Goal: Information Seeking & Learning: Compare options

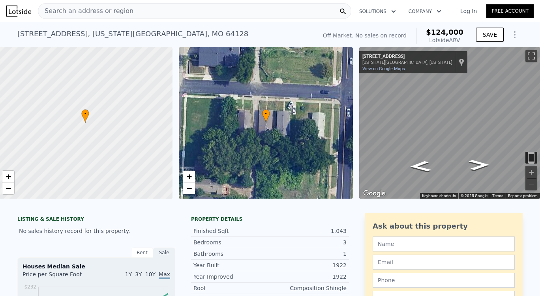
scroll to position [0, 322]
click at [118, 10] on span "Search an address or region" at bounding box center [85, 10] width 95 height 9
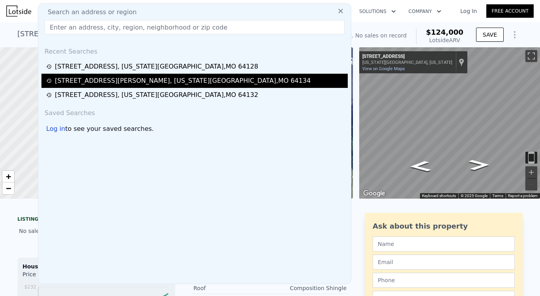
click at [123, 83] on div "[STREET_ADDRESS][PERSON_NAME][US_STATE]" at bounding box center [183, 80] width 256 height 9
type input "3"
type input "6"
type input "3"
type input "1176"
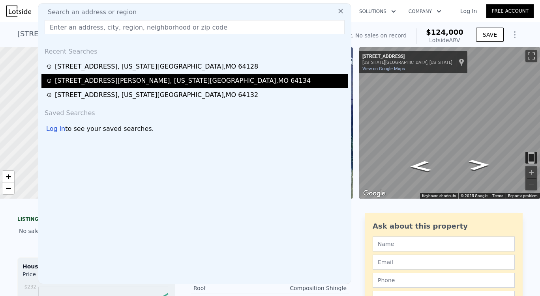
type input "1608"
type input "7355"
type input "10823"
type input "$ 166,000"
type input "$ 91,560"
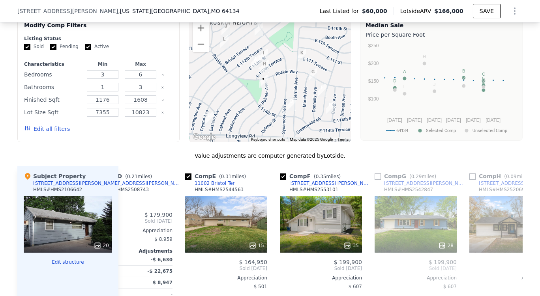
scroll to position [645, 0]
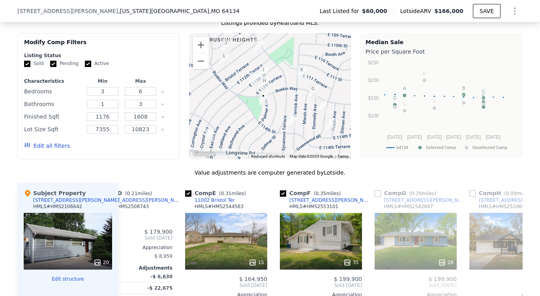
click at [86, 67] on label "Active" at bounding box center [97, 63] width 24 height 7
click at [86, 67] on input "Active" at bounding box center [88, 64] width 6 height 6
checkbox input "false"
click at [50, 67] on input "Pending" at bounding box center [53, 64] width 6 height 6
checkbox input "false"
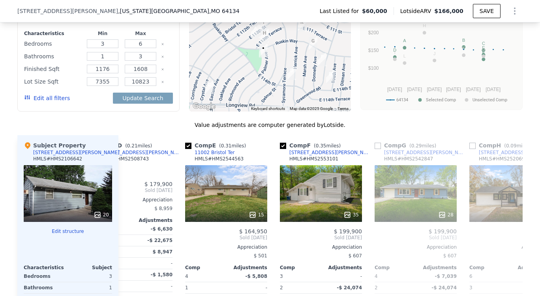
scroll to position [690, 0]
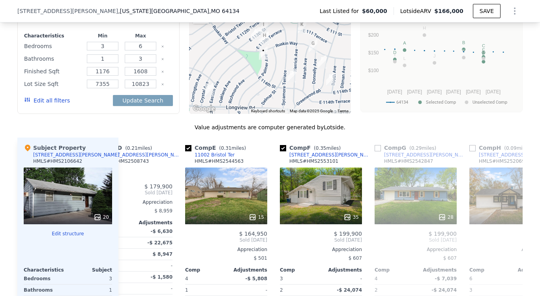
click at [44, 105] on button "Edit all filters" at bounding box center [47, 101] width 46 height 8
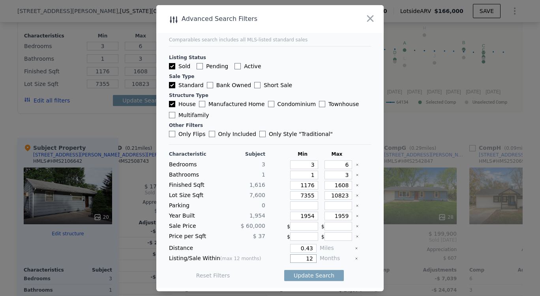
click at [311, 261] on input "12" at bounding box center [303, 259] width 26 height 9
type input "1"
type input "6"
click at [310, 272] on button "Update Search" at bounding box center [314, 275] width 60 height 11
checkbox input "false"
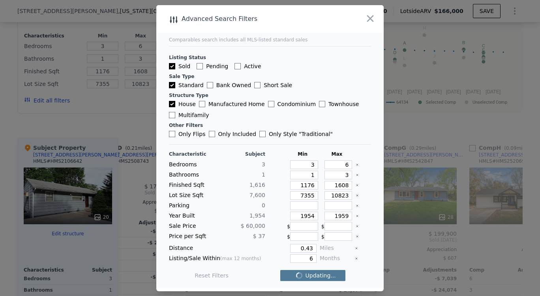
checkbox input "false"
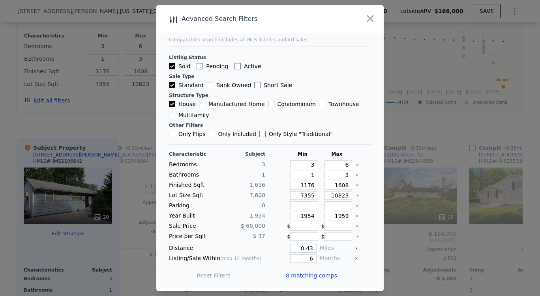
click at [318, 276] on span "8 matching comps" at bounding box center [311, 276] width 51 height 8
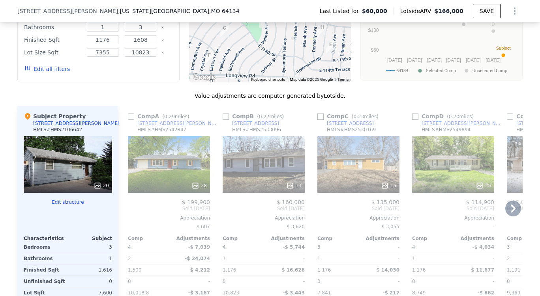
scroll to position [723, 0]
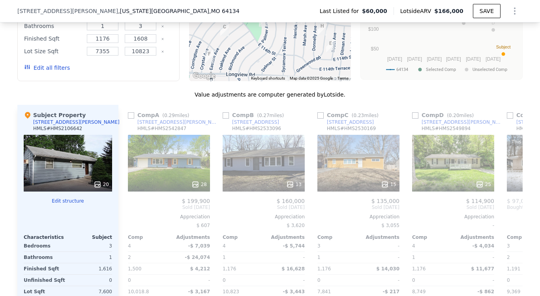
click at [95, 187] on icon at bounding box center [97, 184] width 5 height 5
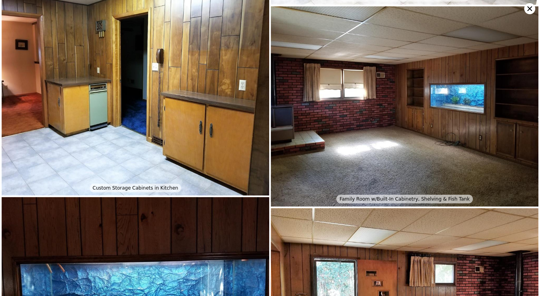
scroll to position [600, 0]
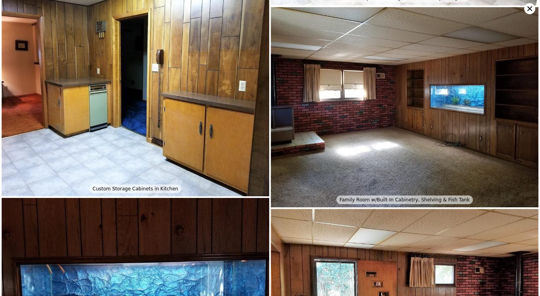
click at [529, 9] on icon at bounding box center [529, 8] width 11 height 11
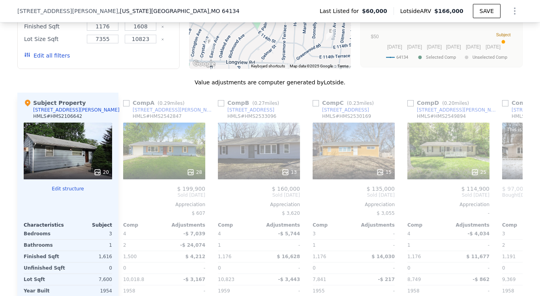
scroll to position [0, 0]
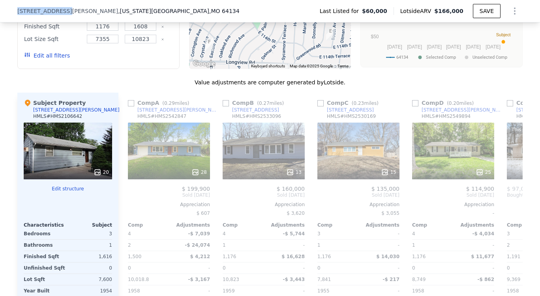
drag, startPoint x: 15, startPoint y: 8, endPoint x: 57, endPoint y: 8, distance: 42.2
click at [57, 8] on span "[STREET_ADDRESS][PERSON_NAME]" at bounding box center [67, 11] width 101 height 8
copy span "[STREET_ADDRESS][PERSON_NAME]"
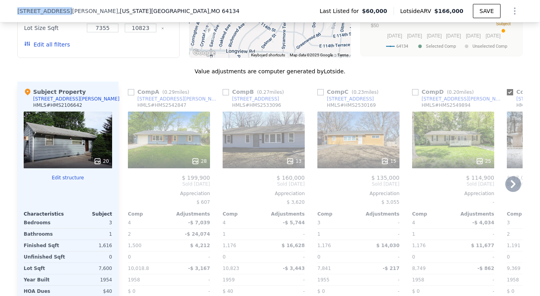
checkbox input "true"
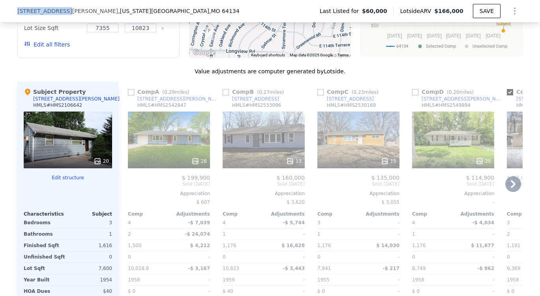
checkbox input "true"
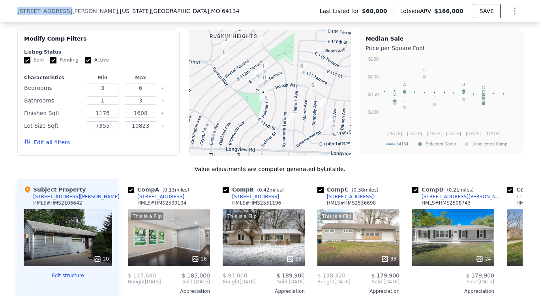
scroll to position [647, 0]
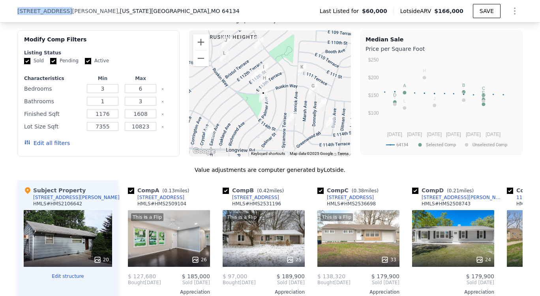
click at [85, 64] on input "Active" at bounding box center [88, 61] width 6 height 6
checkbox input "false"
click at [53, 64] on label "Pending" at bounding box center [64, 61] width 28 height 7
click at [53, 64] on input "Pending" at bounding box center [53, 61] width 6 height 6
checkbox input "false"
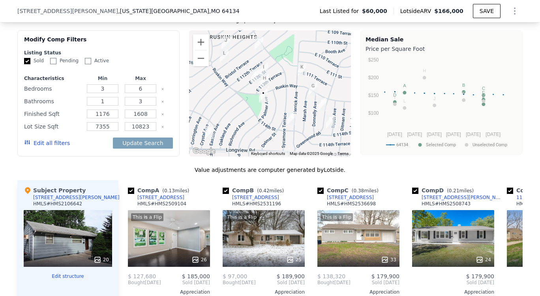
click at [53, 147] on button "Edit all filters" at bounding box center [47, 143] width 46 height 8
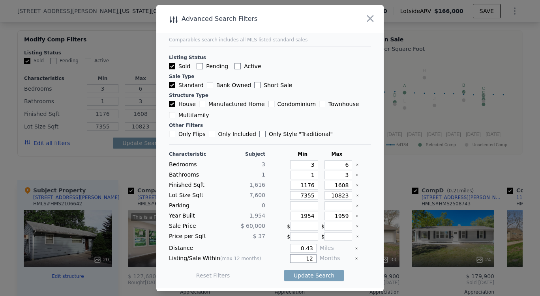
click at [311, 259] on input "12" at bounding box center [303, 259] width 26 height 9
type input "1"
type input "6"
click at [308, 246] on input "0.43" at bounding box center [303, 248] width 26 height 9
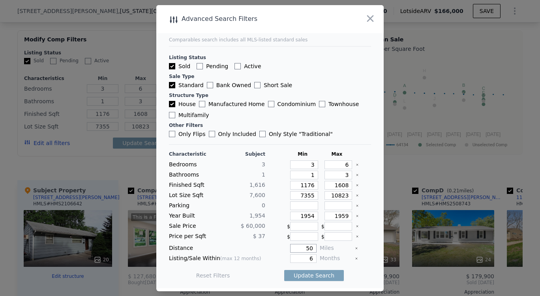
click at [309, 249] on input "50" at bounding box center [303, 248] width 26 height 9
type input "5"
type input "0.5"
click at [315, 276] on button "Update Search" at bounding box center [314, 275] width 60 height 11
checkbox input "false"
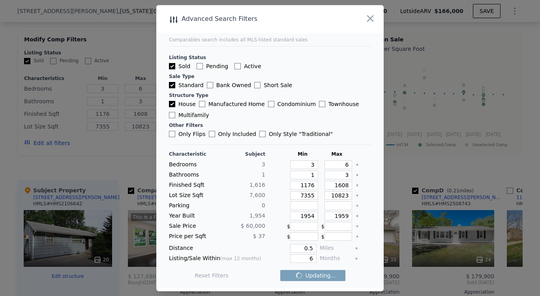
checkbox input "false"
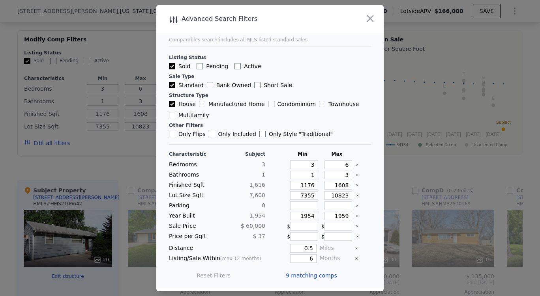
click at [310, 273] on span "9 matching comps" at bounding box center [311, 276] width 51 height 8
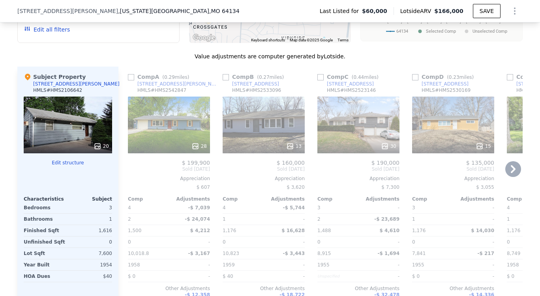
scroll to position [761, 0]
click at [289, 151] on icon at bounding box center [290, 147] width 8 height 8
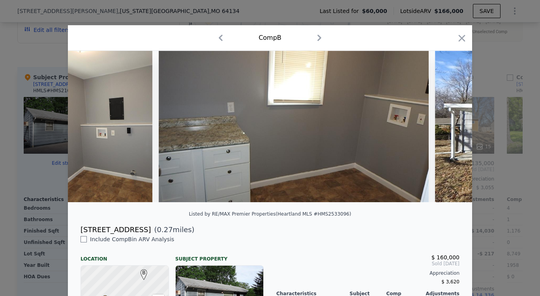
scroll to position [0, 2041]
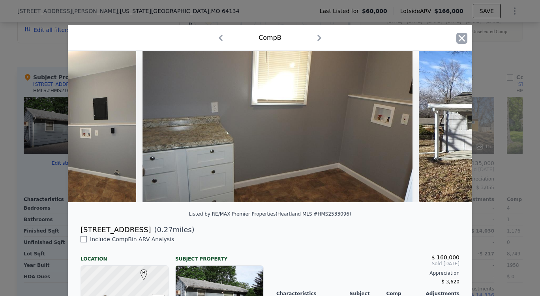
click at [460, 36] on icon "button" at bounding box center [461, 38] width 11 height 11
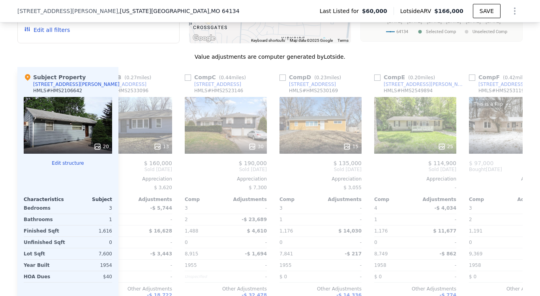
scroll to position [0, 134]
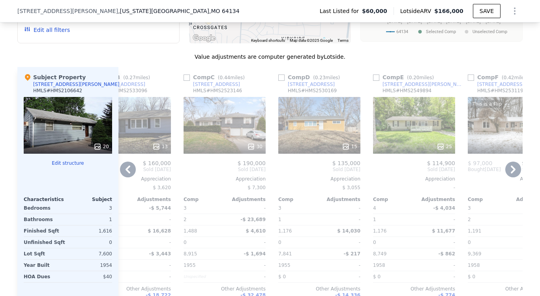
click at [342, 150] on icon at bounding box center [346, 147] width 8 height 8
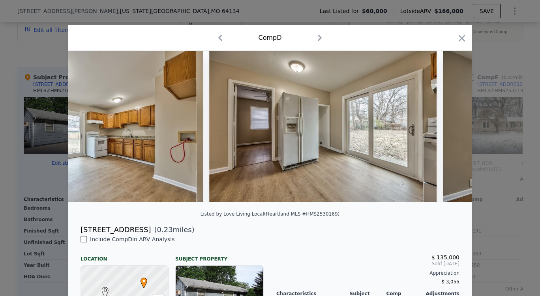
scroll to position [0, 1559]
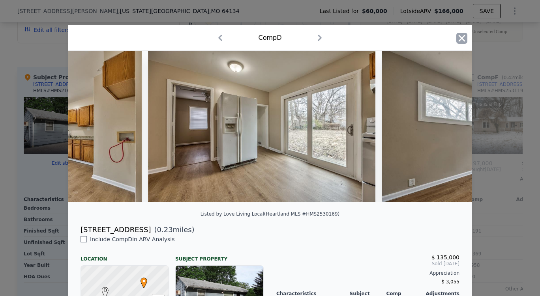
click at [456, 42] on icon "button" at bounding box center [461, 38] width 11 height 11
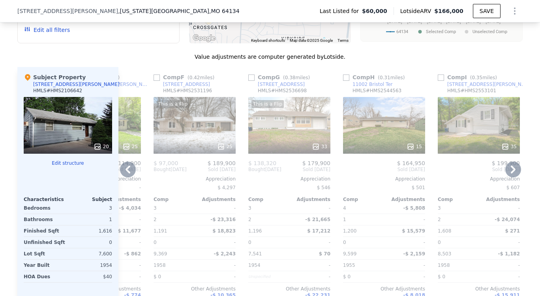
scroll to position [0, 467]
